Goal: Entertainment & Leisure: Consume media (video, audio)

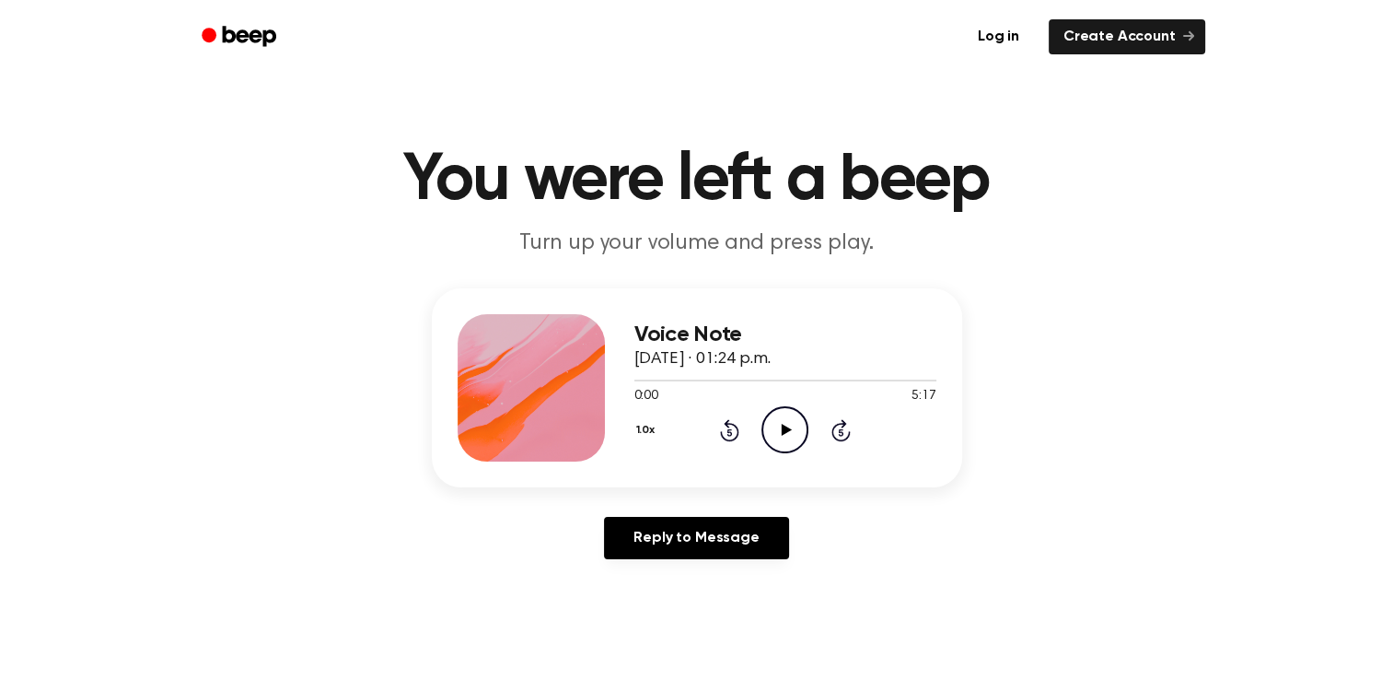
click at [790, 426] on icon "Play Audio" at bounding box center [785, 429] width 47 height 47
click at [1167, 571] on div "Voice Note [DATE] · 01:24 p.m. 0:43 5:17 Your browser does not support the [obj…" at bounding box center [696, 431] width 1349 height 286
click at [795, 431] on icon "Play Audio" at bounding box center [785, 429] width 47 height 47
click at [725, 437] on icon "Rewind 5 seconds" at bounding box center [729, 430] width 20 height 24
click at [729, 437] on icon "Rewind 5 seconds" at bounding box center [729, 430] width 20 height 24
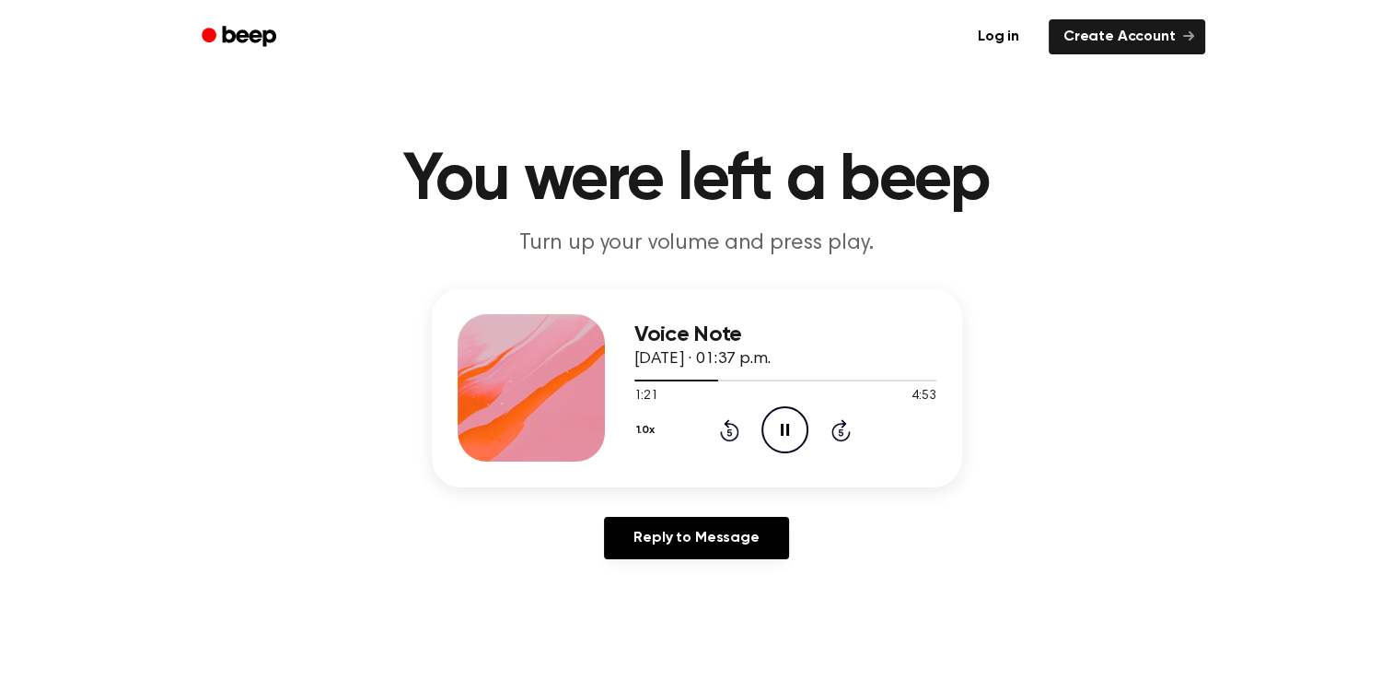
click at [729, 437] on icon "Rewind 5 seconds" at bounding box center [729, 430] width 20 height 24
